Goal: Transaction & Acquisition: Download file/media

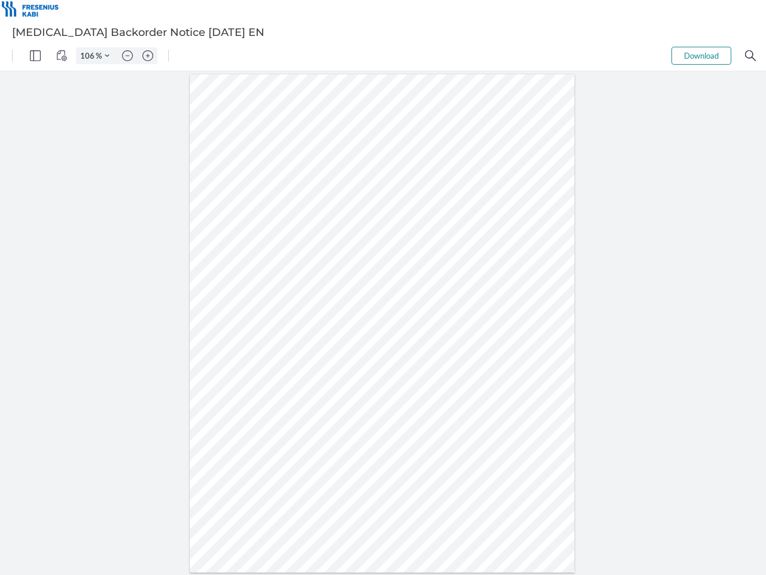
click at [35, 56] on img "Panel" at bounding box center [35, 55] width 11 height 11
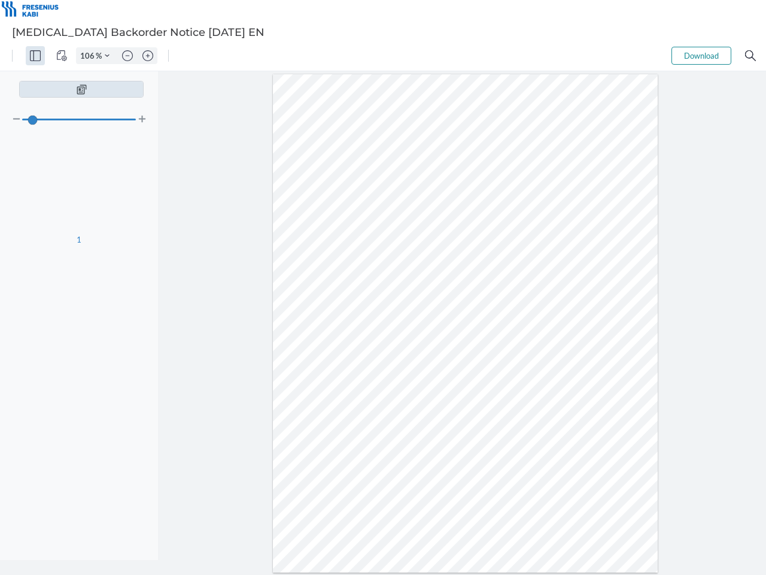
click at [62, 56] on img "View Controls" at bounding box center [61, 55] width 11 height 11
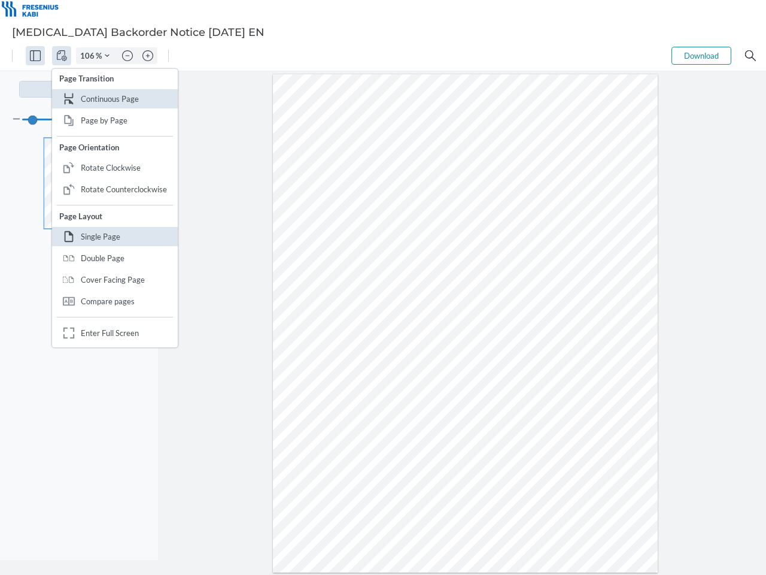
click at [89, 56] on input "106" at bounding box center [86, 55] width 19 height 11
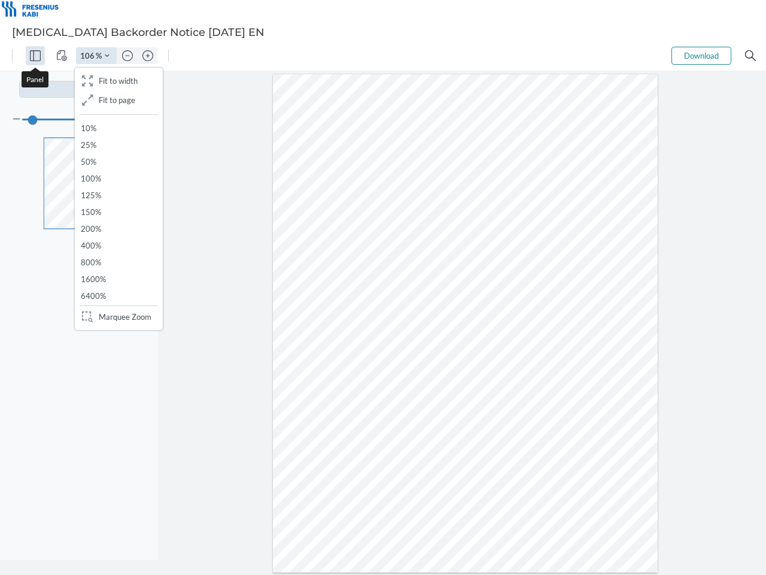
click at [107, 56] on img "Zoom Controls" at bounding box center [107, 55] width 5 height 5
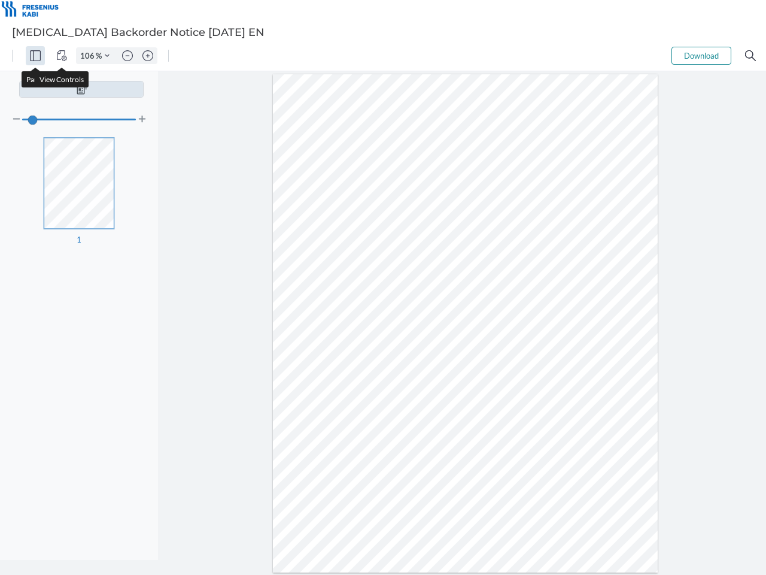
click at [127, 56] on img "Zoom out" at bounding box center [127, 55] width 11 height 11
click at [148, 56] on img "Zoom in" at bounding box center [147, 55] width 11 height 11
type input "106"
click at [701, 56] on button "Download" at bounding box center [702, 56] width 60 height 18
click at [751, 56] on img "Search" at bounding box center [750, 55] width 11 height 11
